Goal: Task Accomplishment & Management: Manage account settings

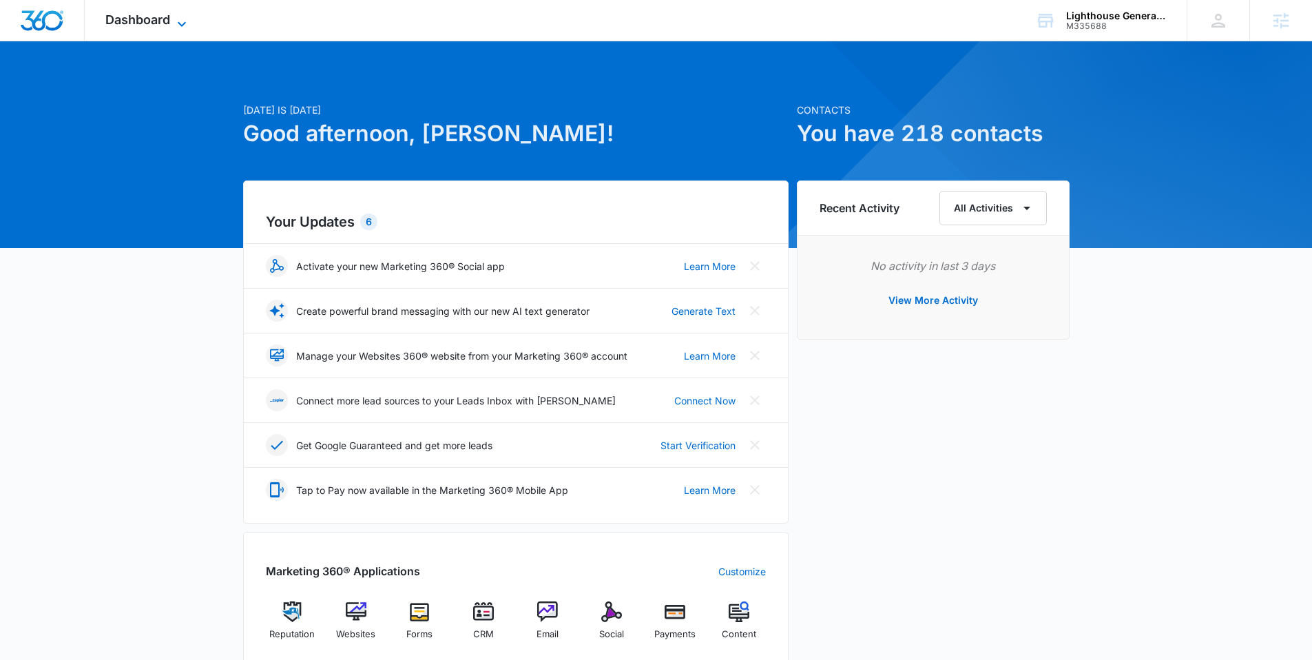
click at [149, 19] on span "Dashboard" at bounding box center [137, 19] width 65 height 14
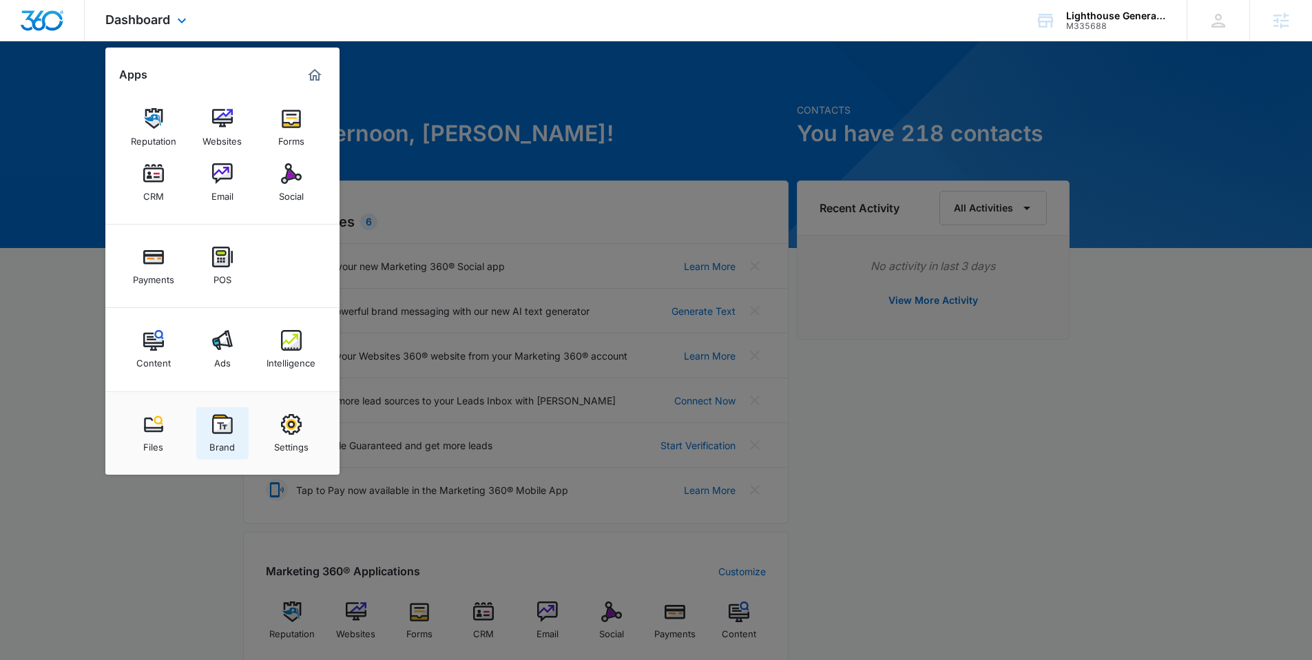
click at [222, 423] on img at bounding box center [222, 424] width 21 height 21
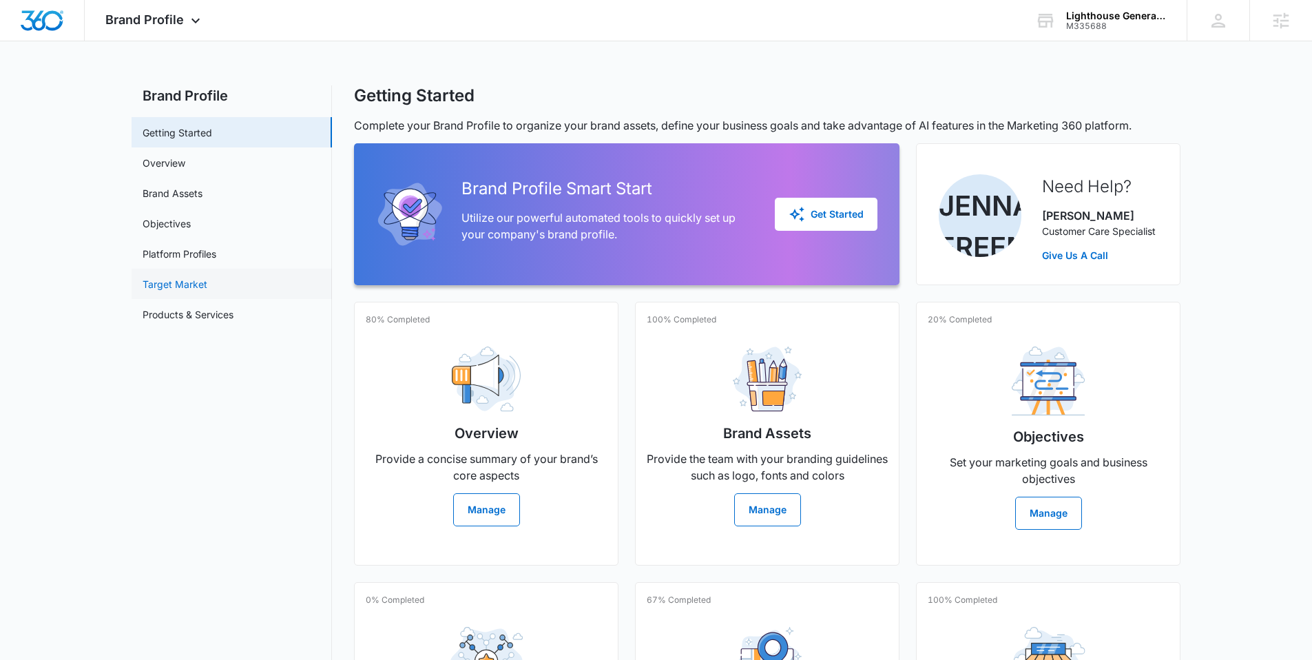
click at [205, 284] on link "Target Market" at bounding box center [175, 284] width 65 height 14
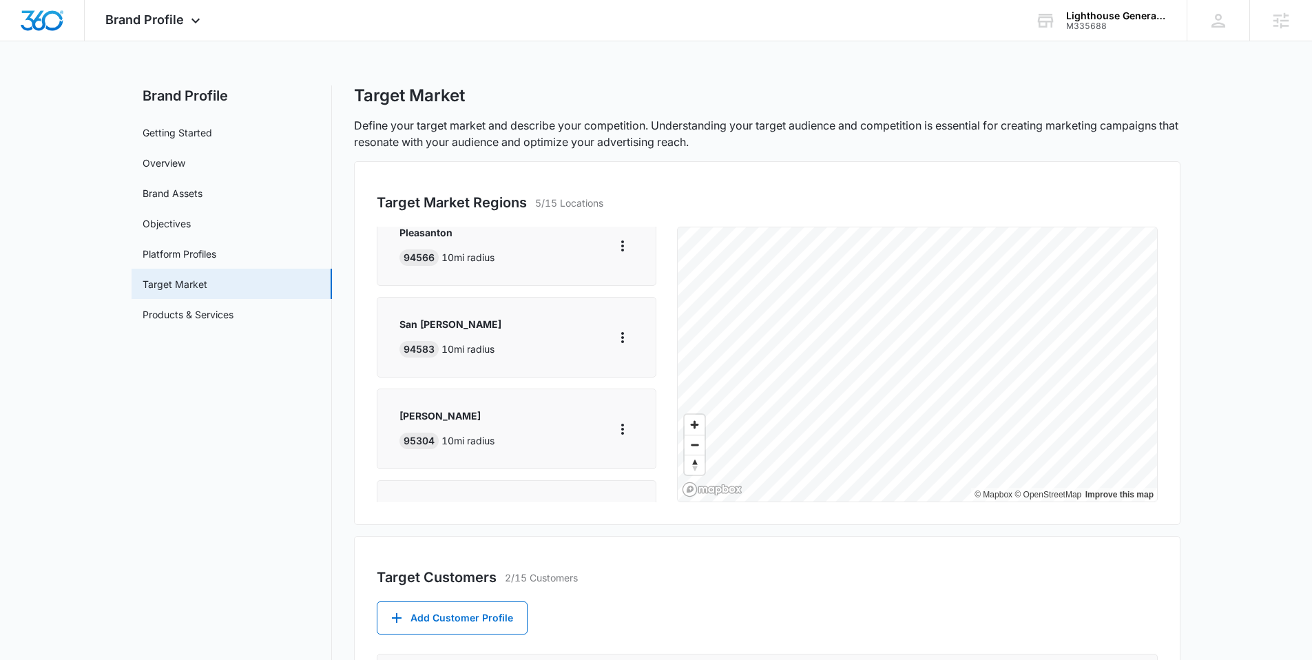
scroll to position [225, 0]
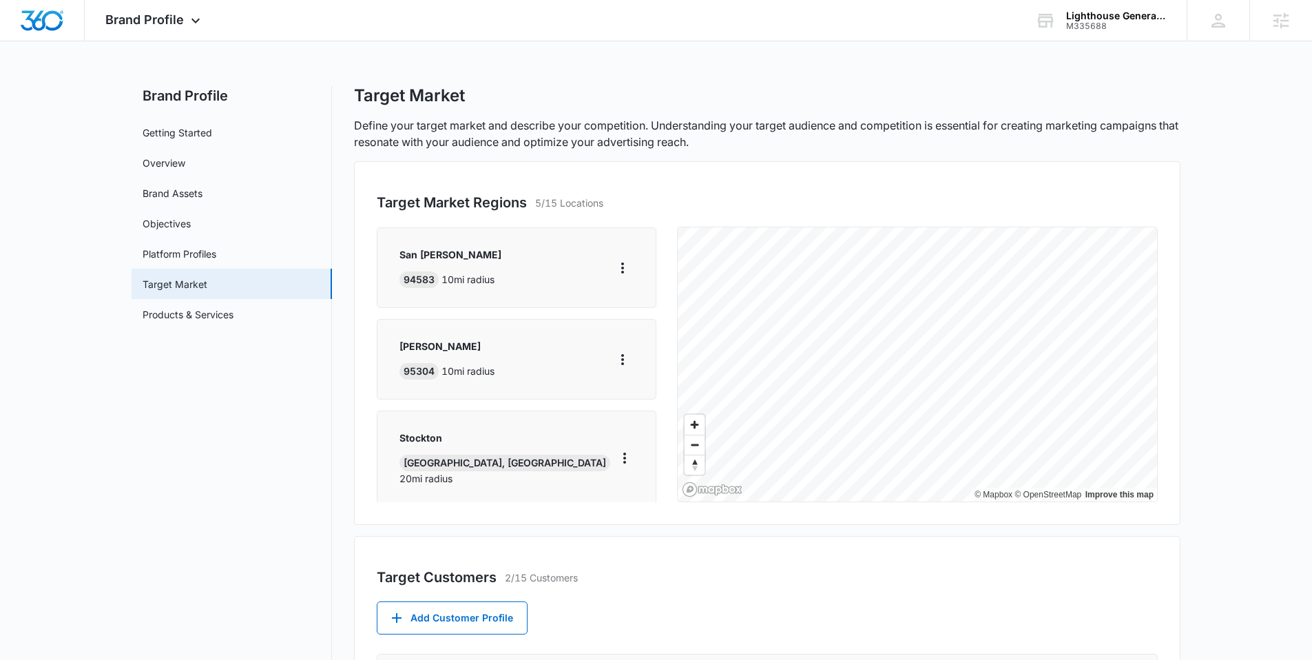
click at [542, 468] on div "Stockton Stockton, [GEOGRAPHIC_DATA] 20 mi radius" at bounding box center [517, 458] width 234 height 55
click at [516, 452] on div "Stockton Stockton, [GEOGRAPHIC_DATA] 20 mi radius" at bounding box center [508, 458] width 216 height 55
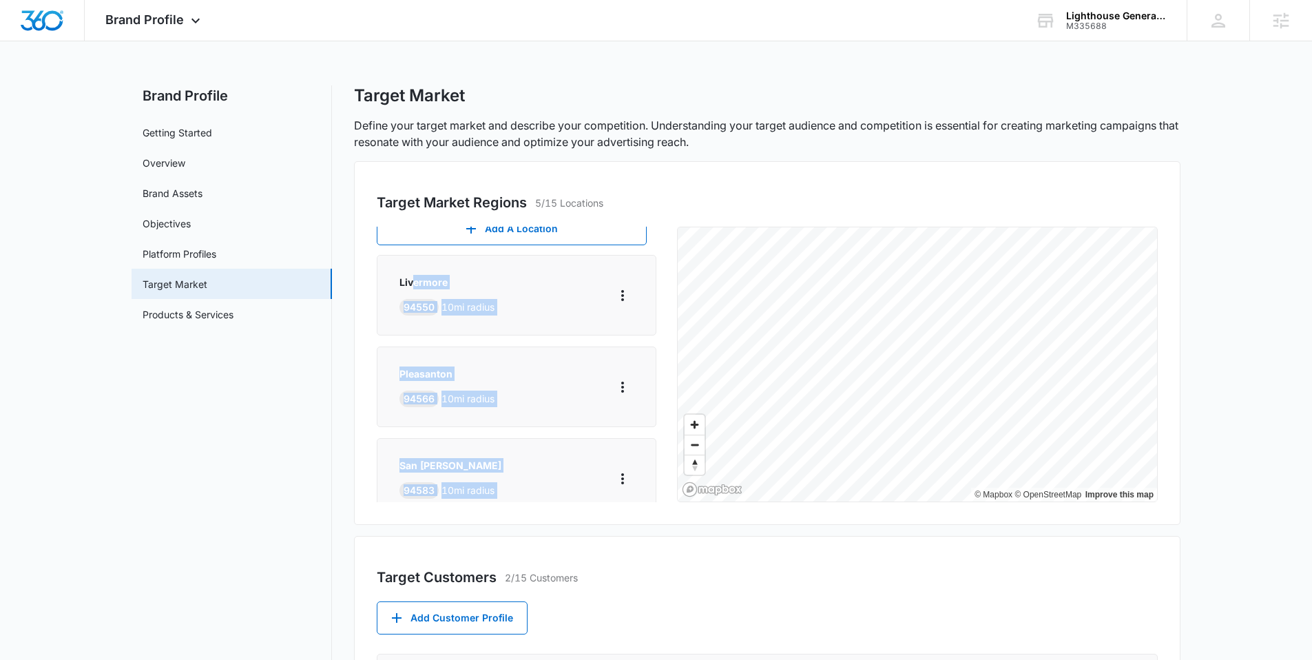
scroll to position [0, 0]
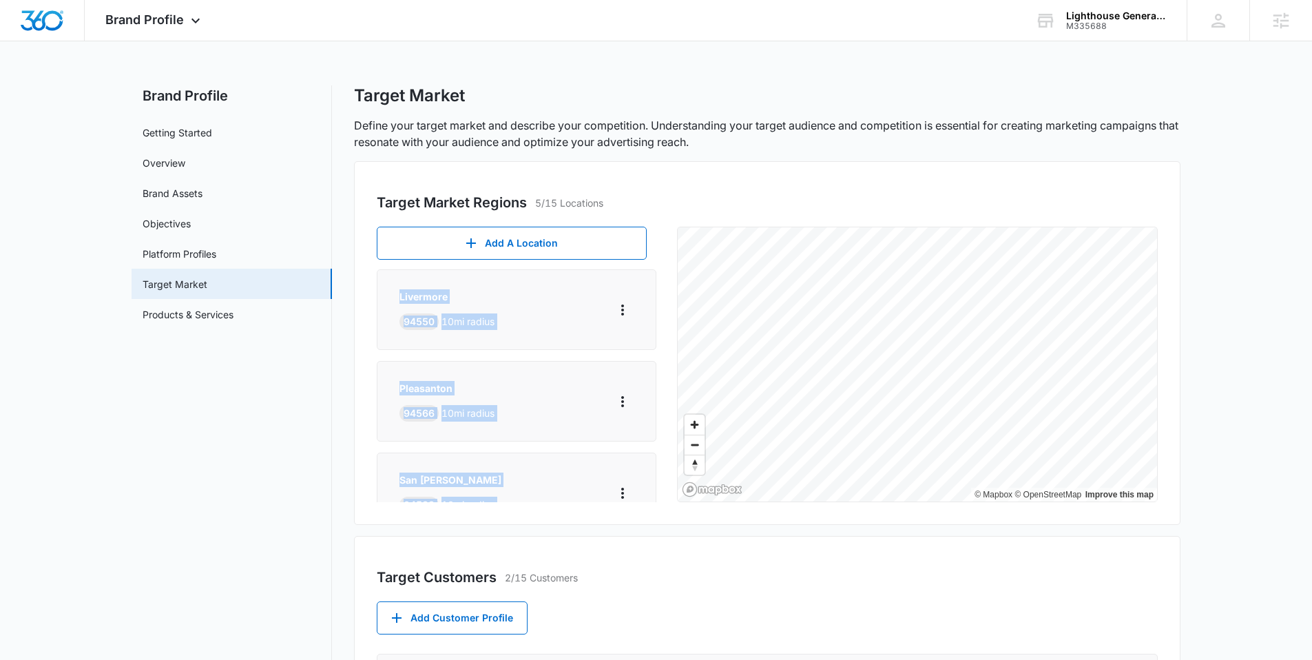
drag, startPoint x: 535, startPoint y: 463, endPoint x: 410, endPoint y: 286, distance: 216.6
click at [410, 286] on div "Livermore 94550 10 mi radius Pleasanton 94566 10 mi radius [GEOGRAPHIC_DATA][PE…" at bounding box center [521, 505] width 289 height 473
copy div "Livermore 94550 10 mi radius Pleasanton 94566 10 mi radius [GEOGRAPHIC_DATA][PE…"
